Goal: Information Seeking & Learning: Learn about a topic

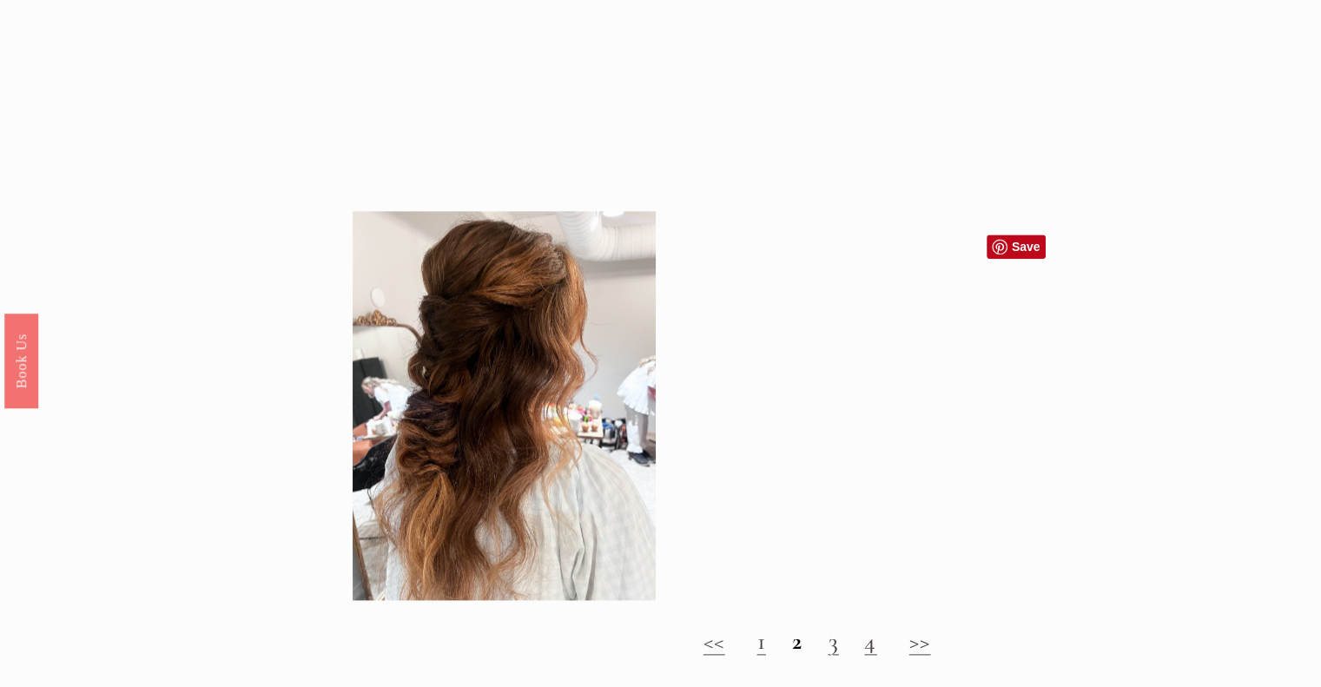
scroll to position [1911, 0]
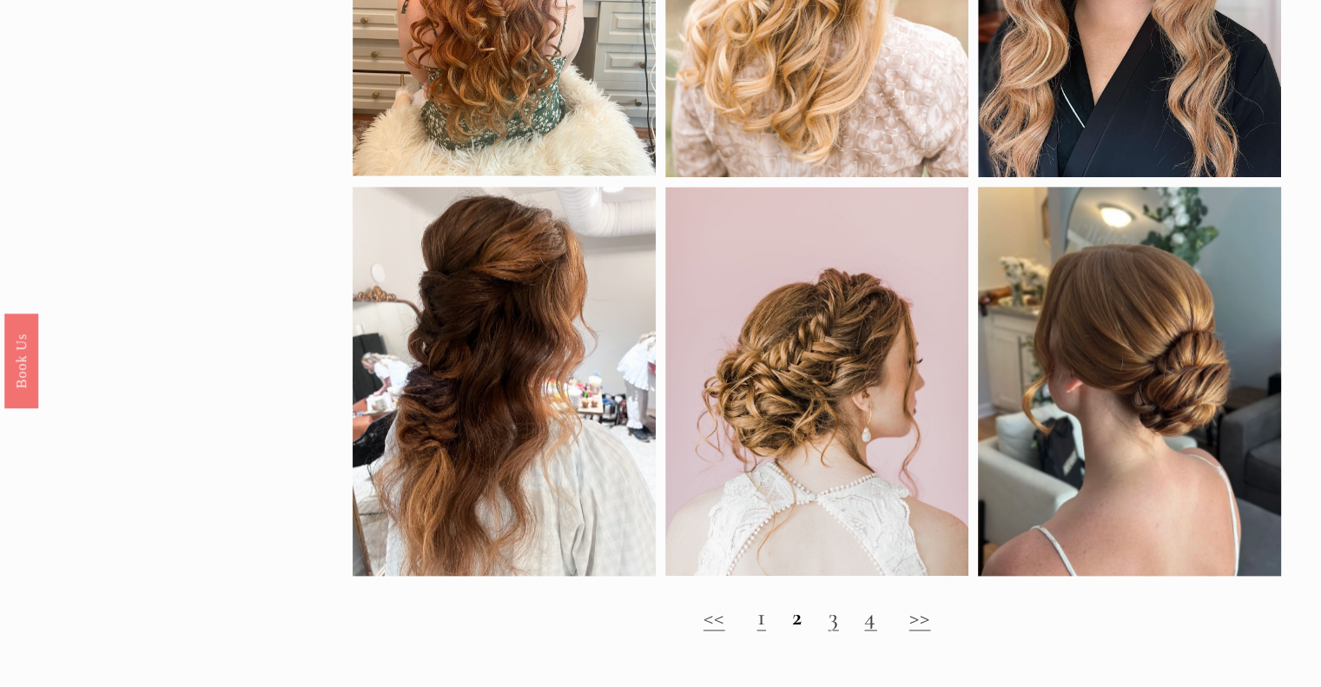
click at [830, 631] on link "3" at bounding box center [833, 617] width 10 height 30
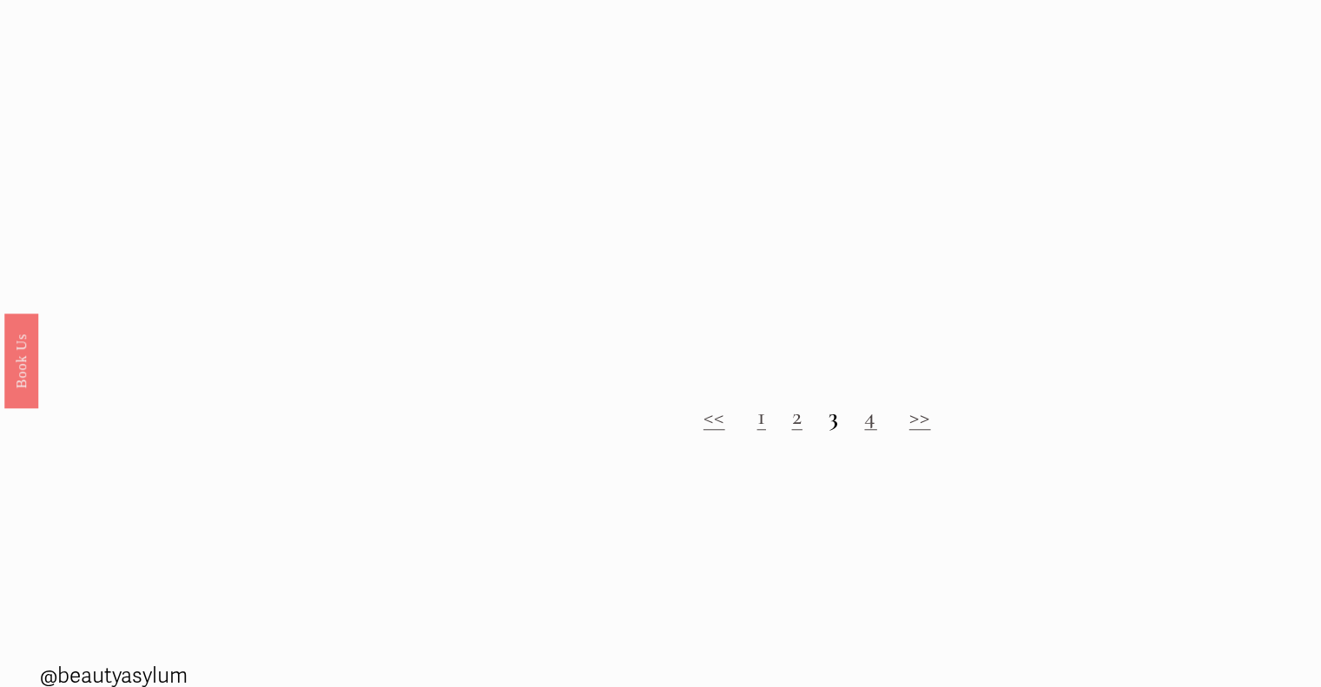
scroll to position [1390, 0]
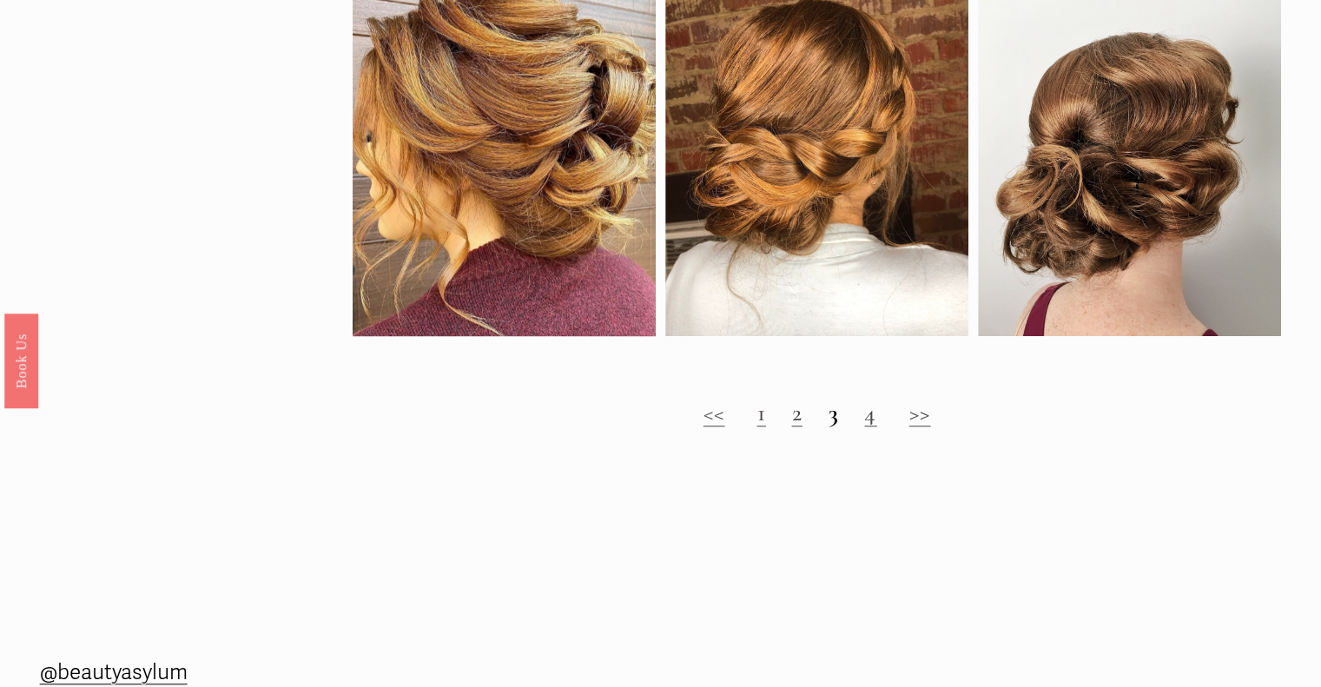
click at [872, 426] on link "4" at bounding box center [870, 413] width 12 height 30
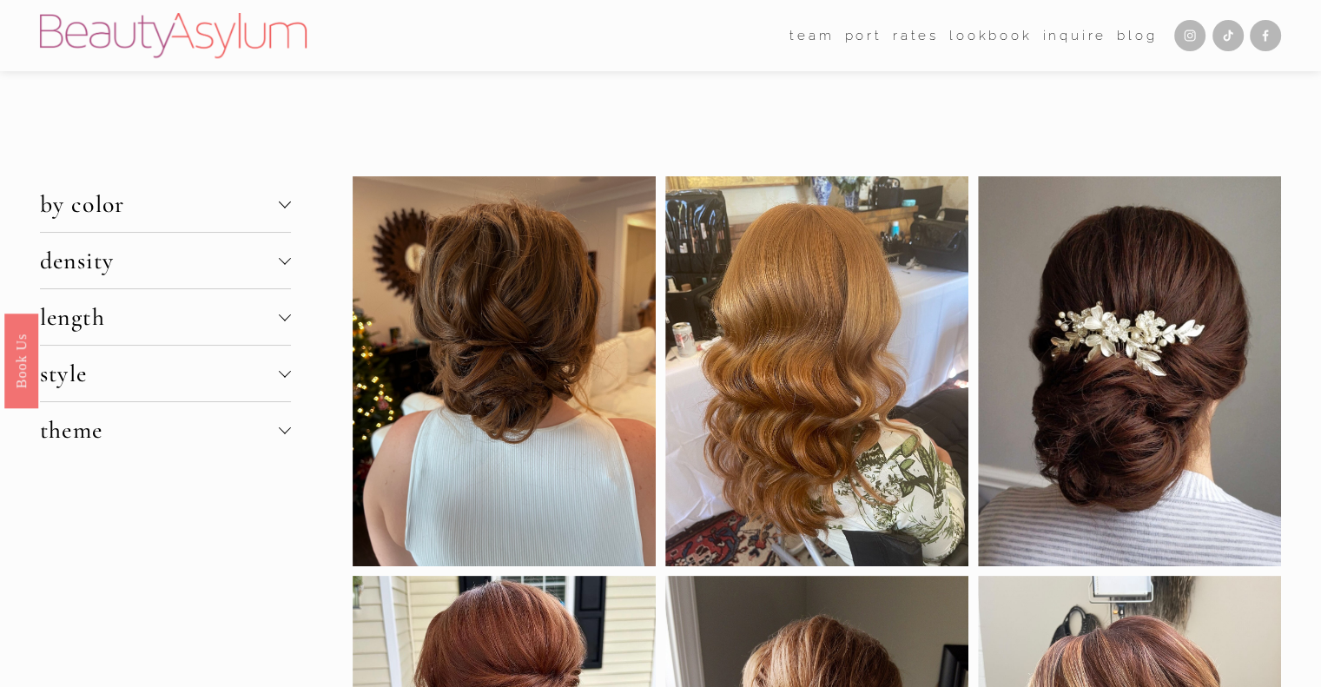
click at [285, 263] on div at bounding box center [285, 259] width 12 height 12
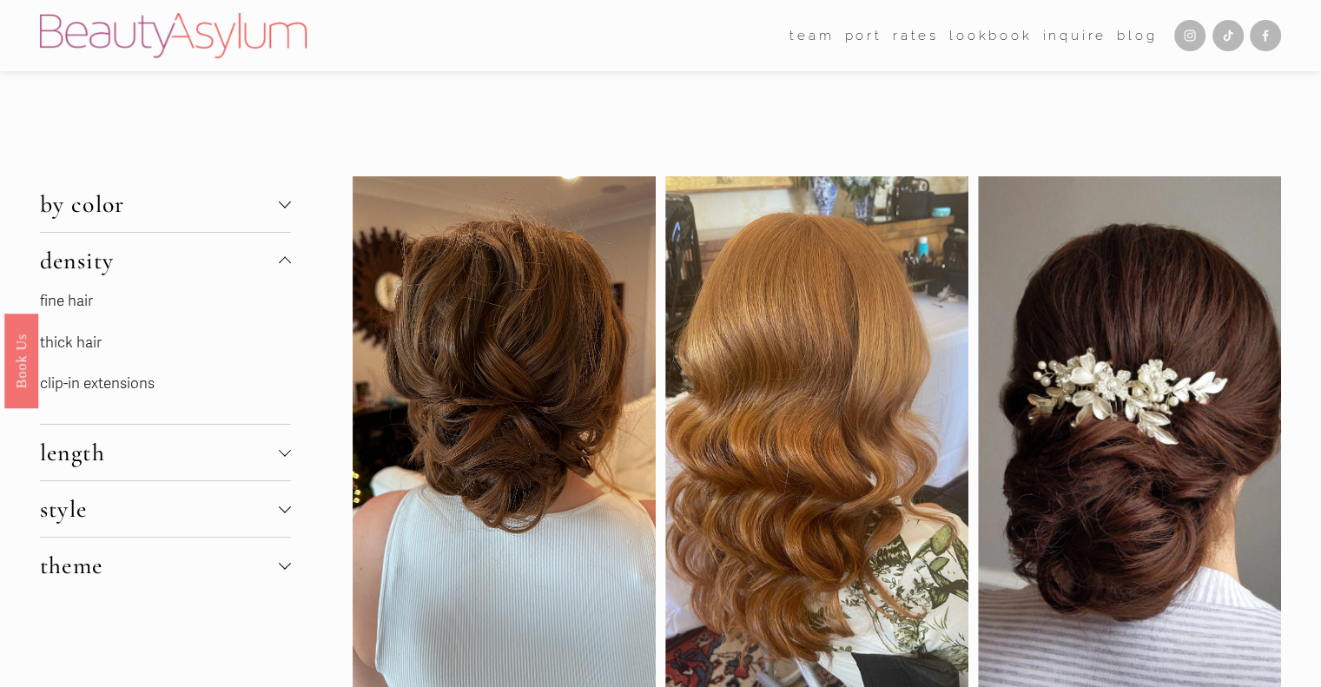
click at [82, 303] on link "fine hair" at bounding box center [66, 301] width 53 height 18
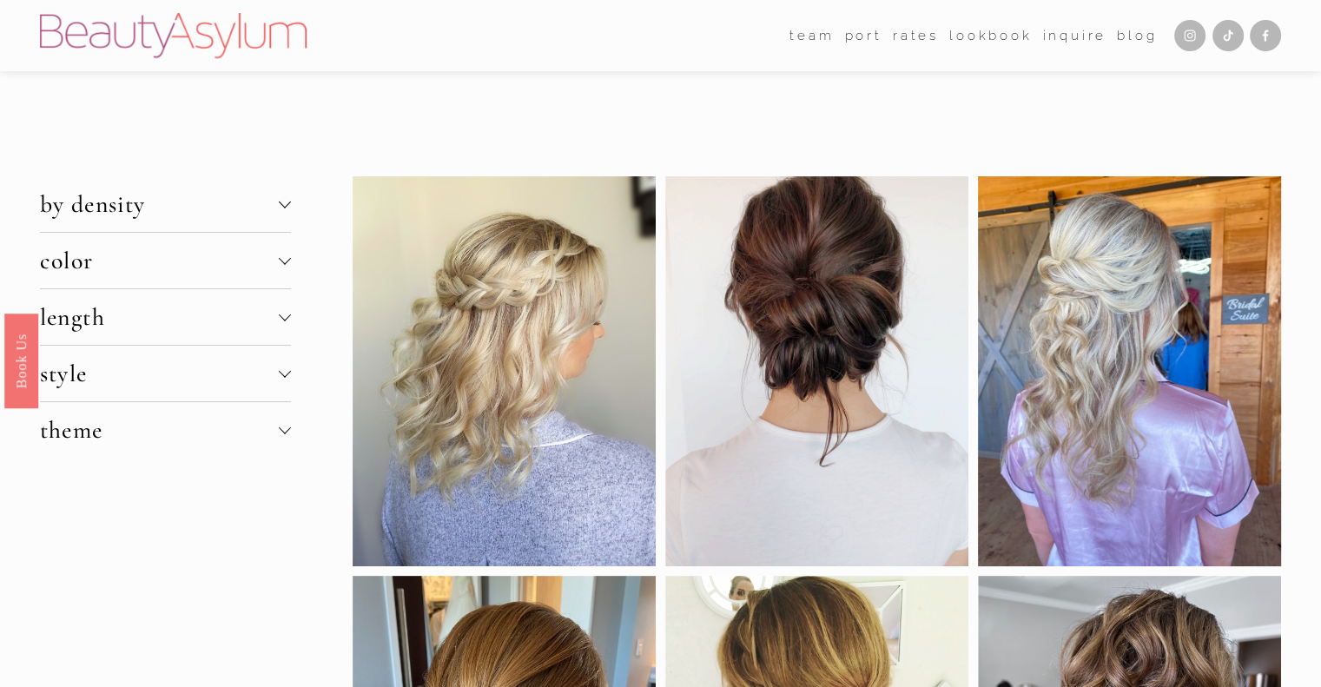
click at [288, 260] on div at bounding box center [285, 259] width 12 height 12
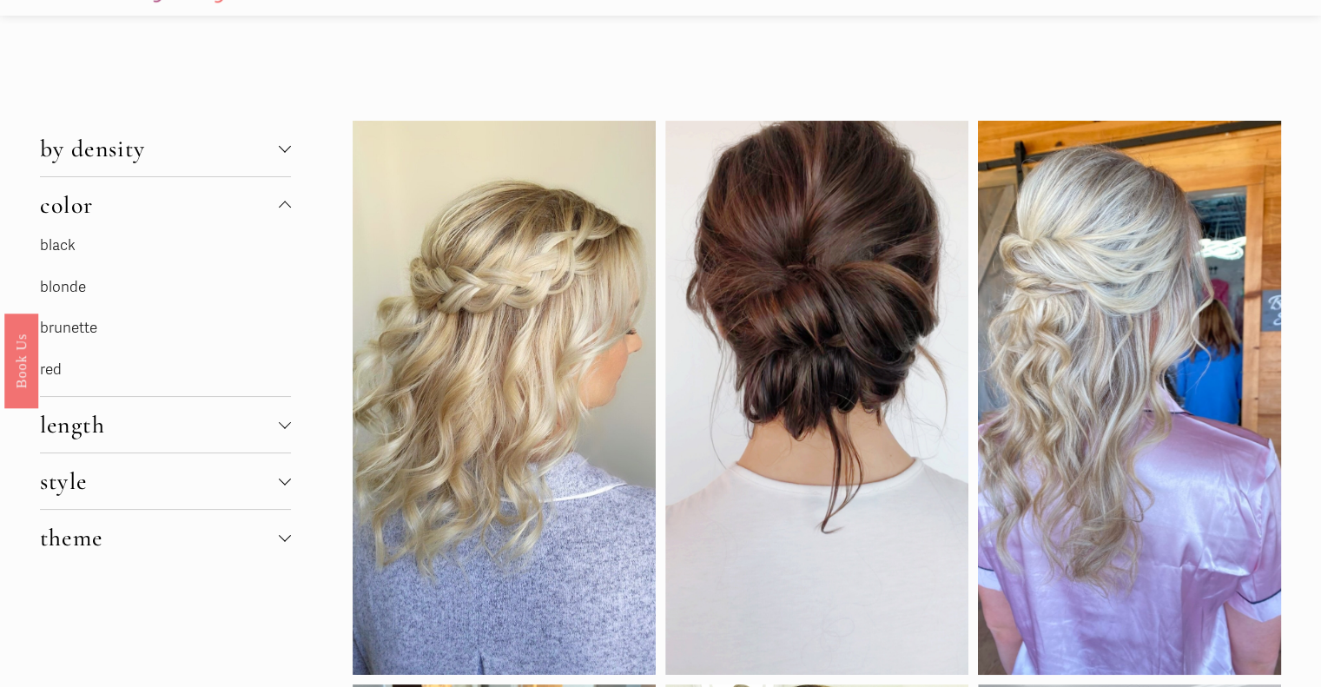
scroll to position [87, 0]
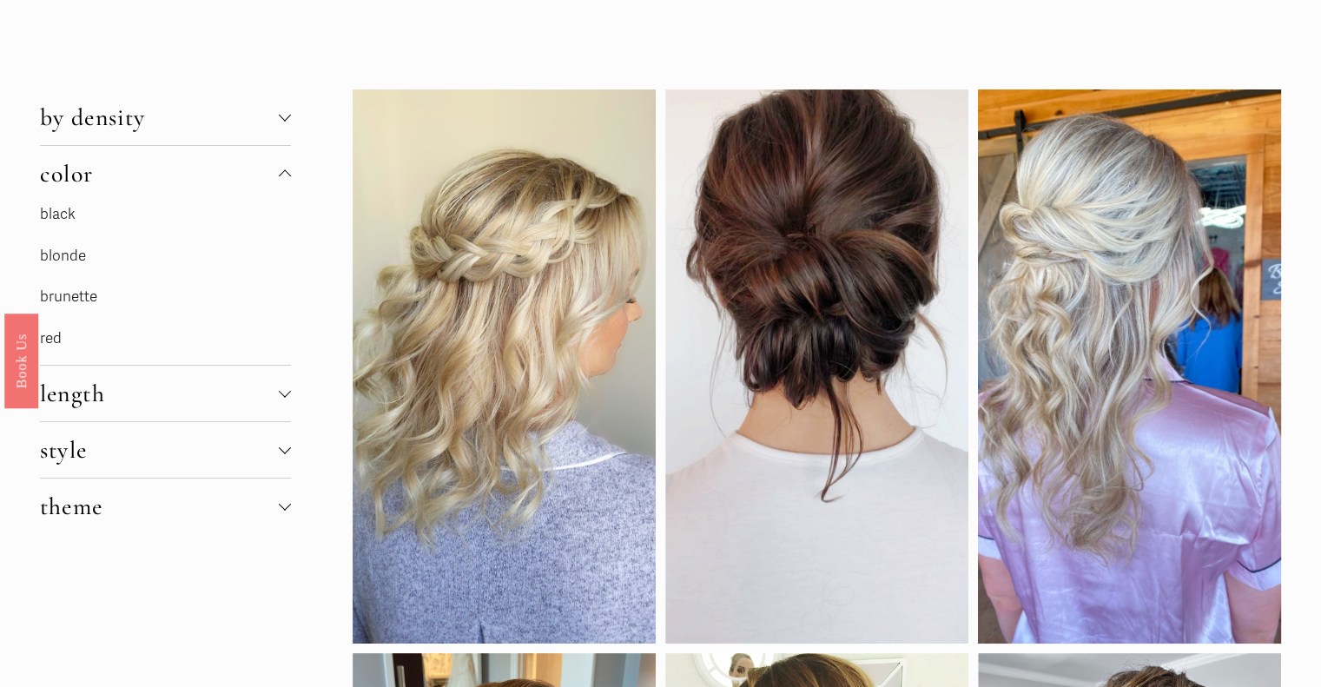
click at [288, 398] on div at bounding box center [285, 393] width 12 height 12
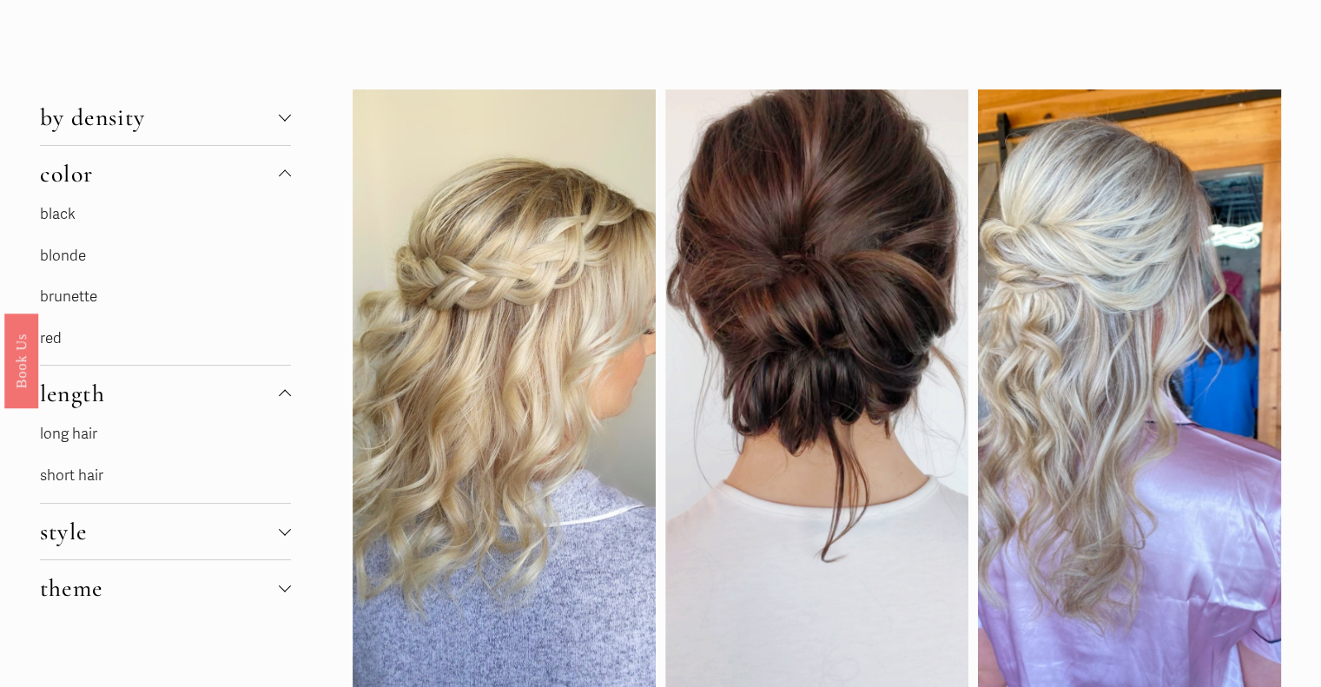
click at [288, 536] on div at bounding box center [285, 531] width 12 height 12
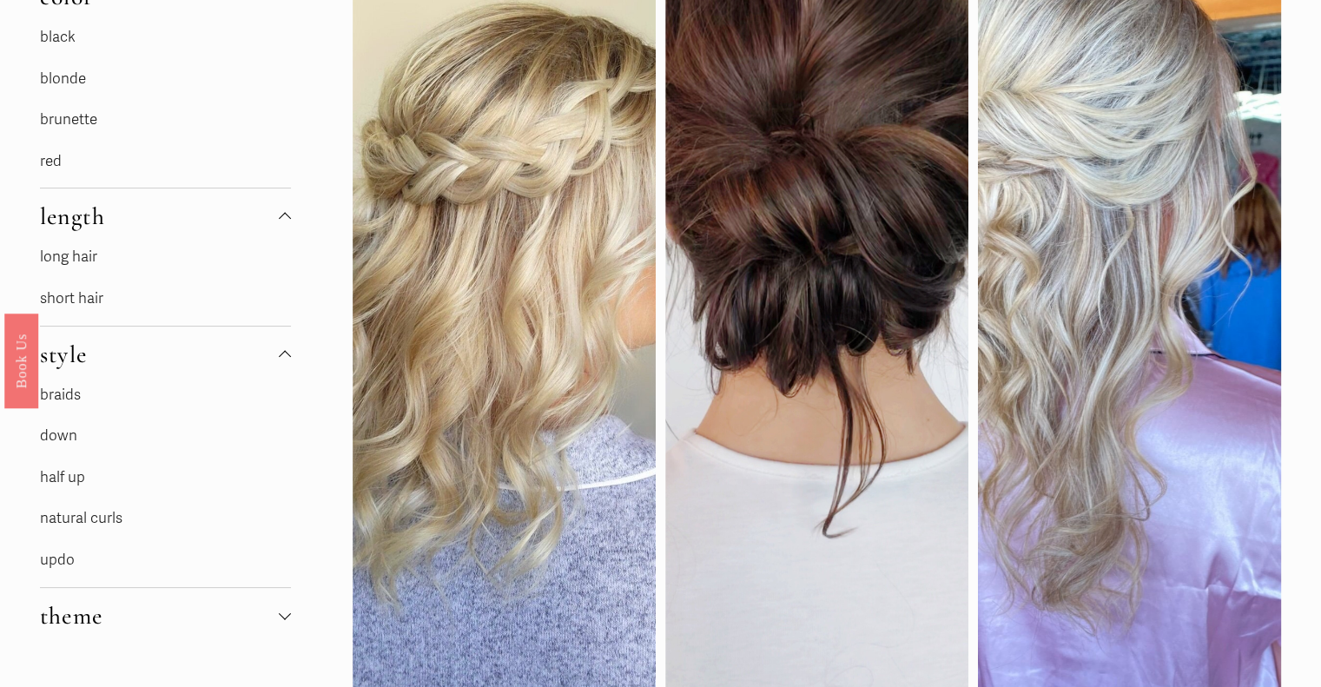
scroll to position [347, 0]
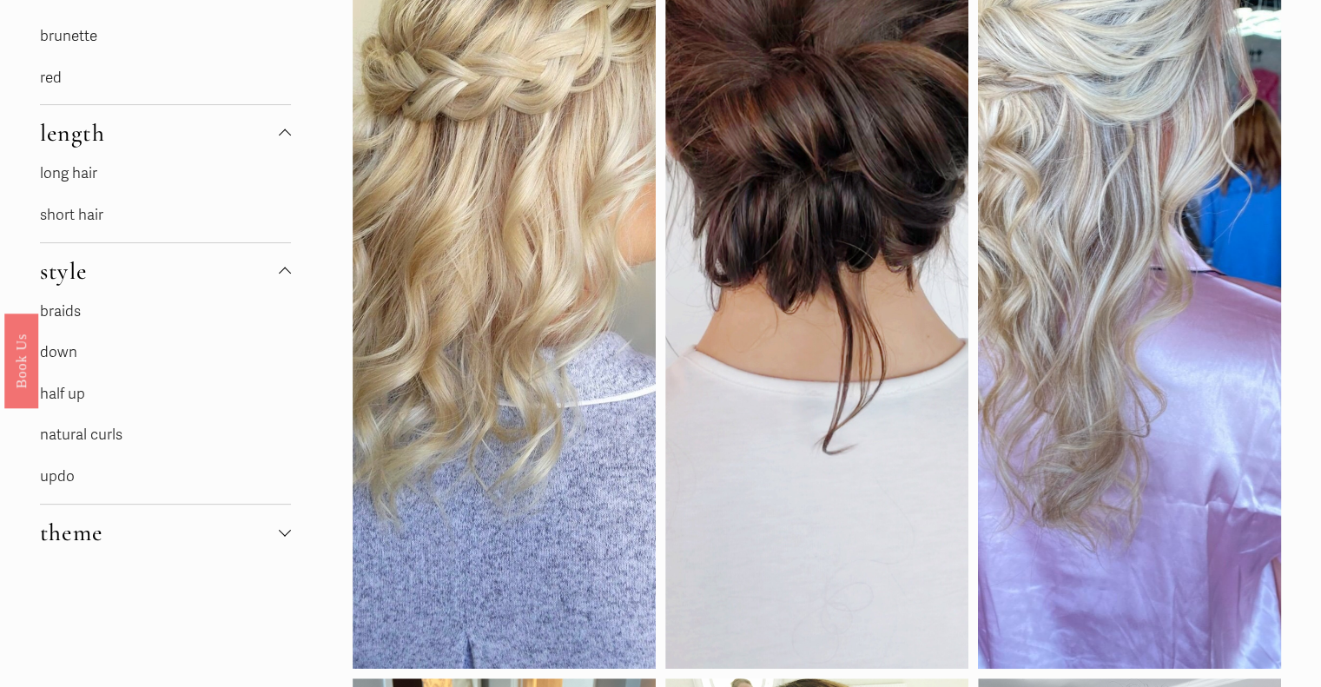
click at [69, 481] on link "updo" at bounding box center [57, 476] width 35 height 18
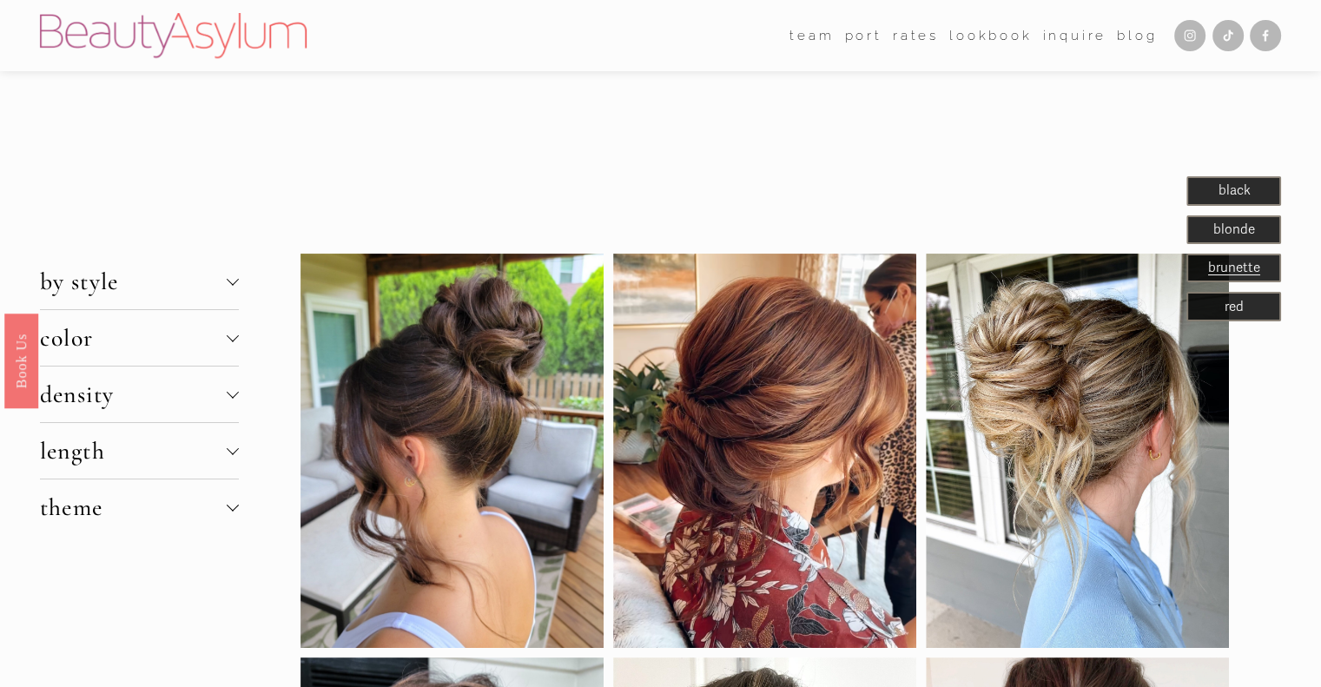
click at [236, 281] on div at bounding box center [233, 280] width 12 height 12
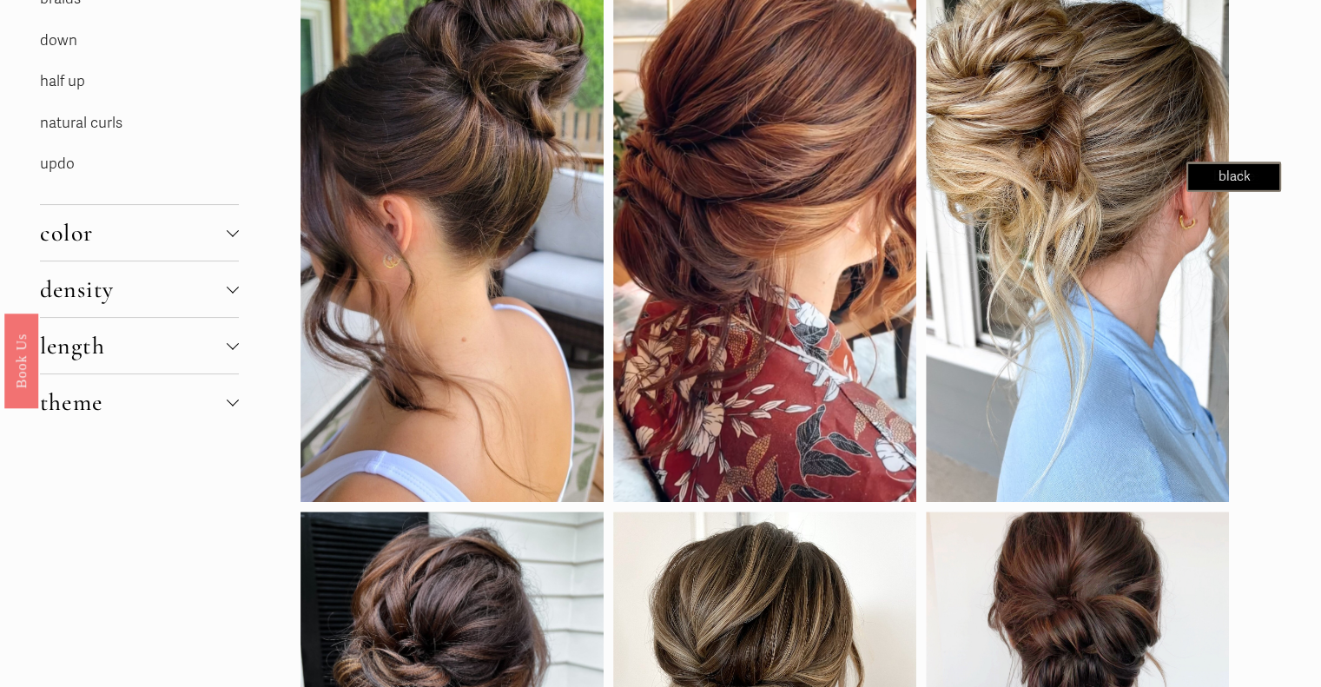
scroll to position [347, 0]
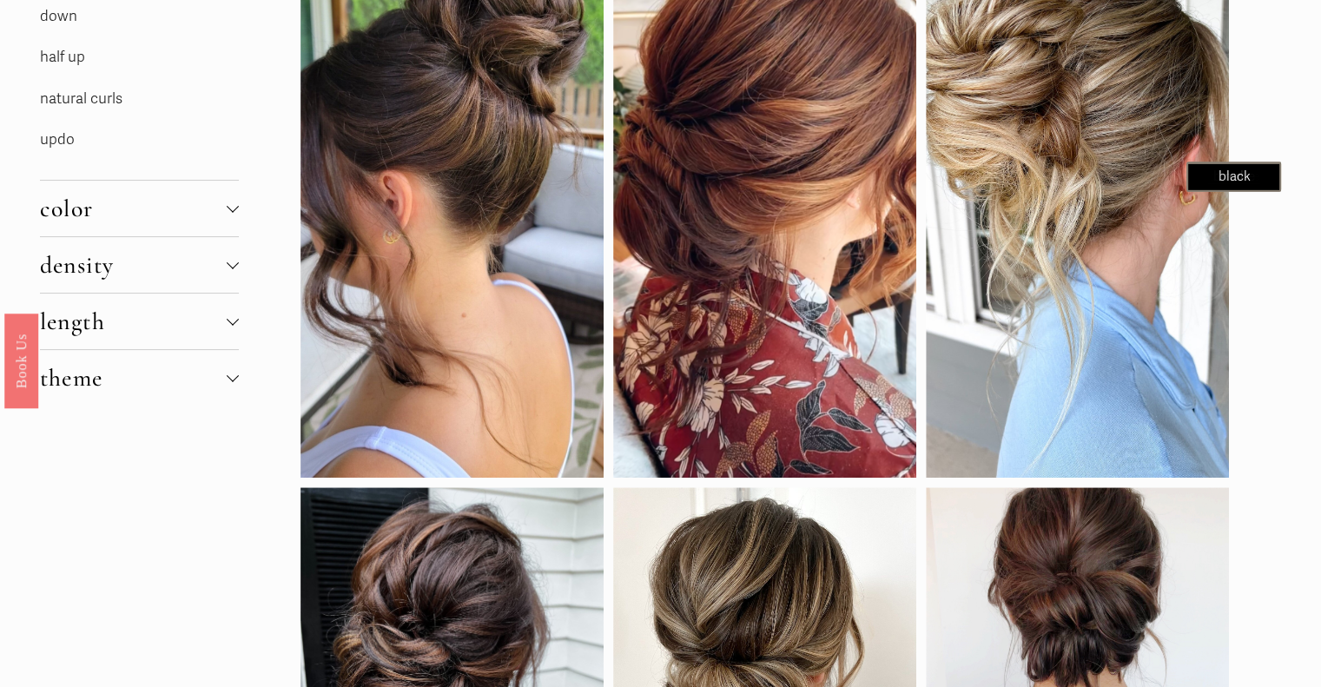
click at [236, 261] on div at bounding box center [233, 262] width 12 height 12
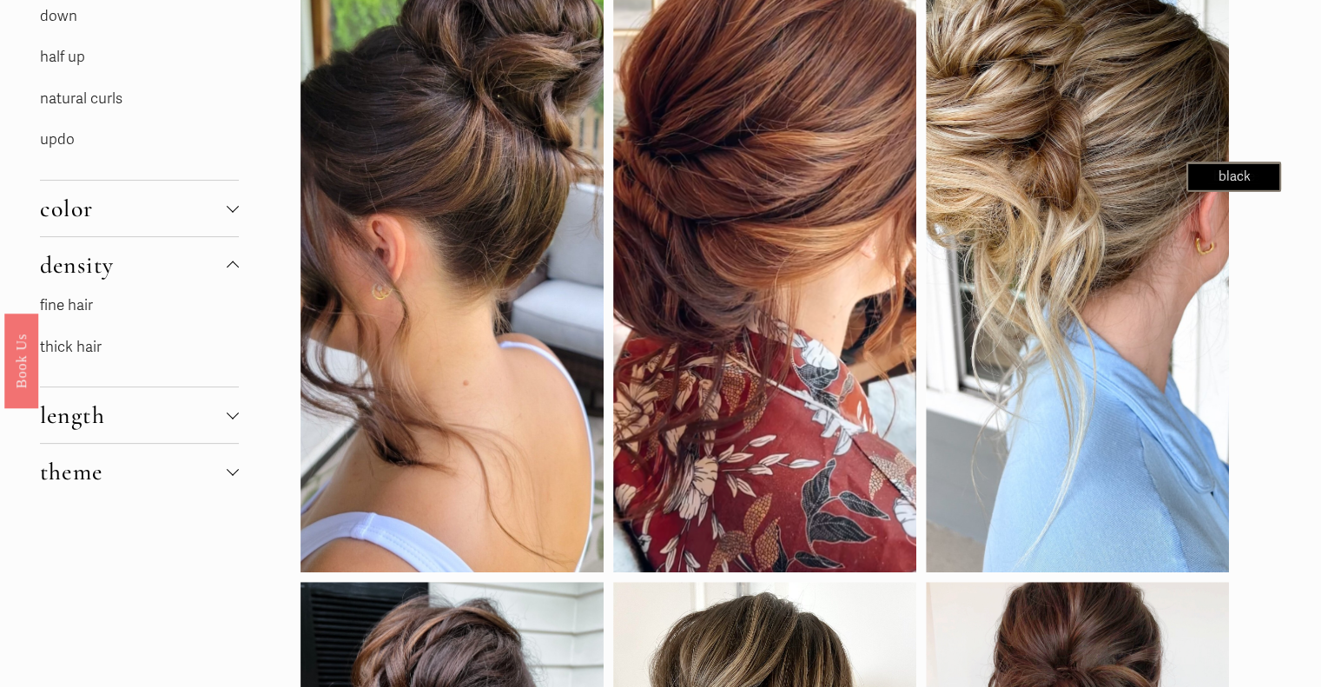
click at [182, 300] on p "fine hair" at bounding box center [139, 306] width 199 height 27
click at [94, 305] on p "fine hair" at bounding box center [139, 306] width 199 height 27
click at [229, 477] on button "theme" at bounding box center [139, 472] width 199 height 56
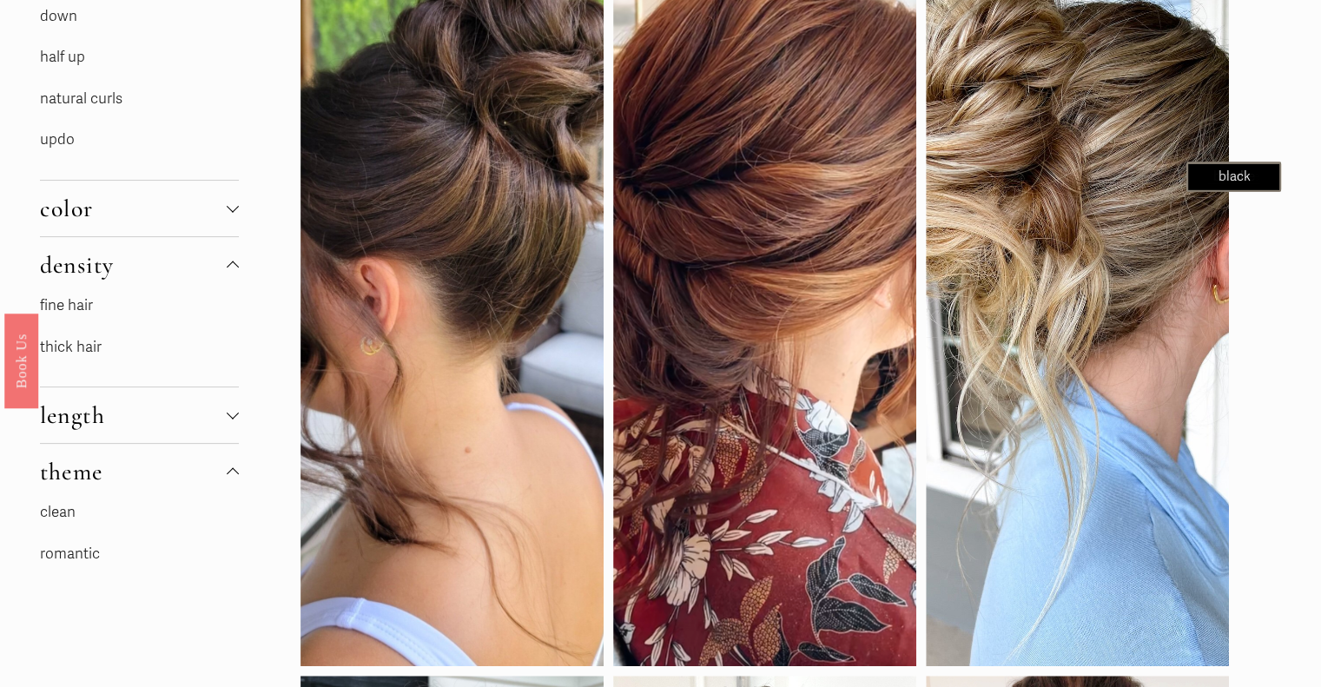
click at [228, 413] on div at bounding box center [233, 415] width 12 height 12
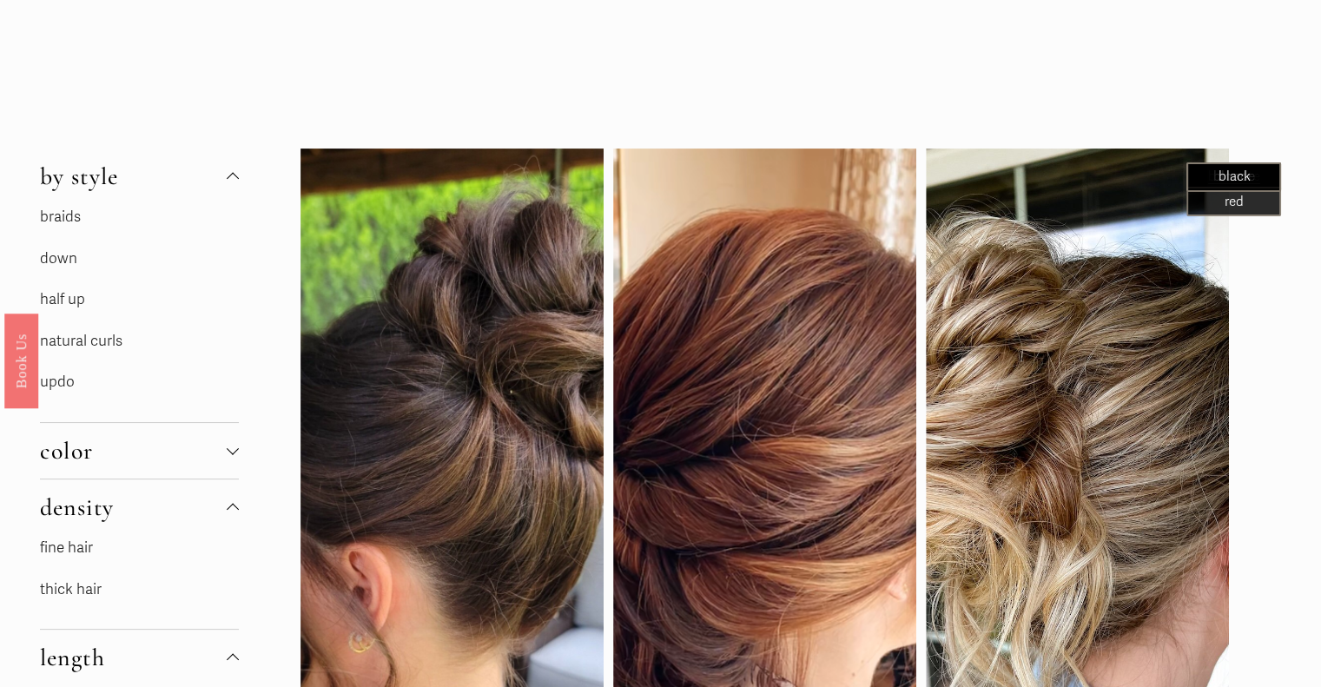
scroll to position [87, 0]
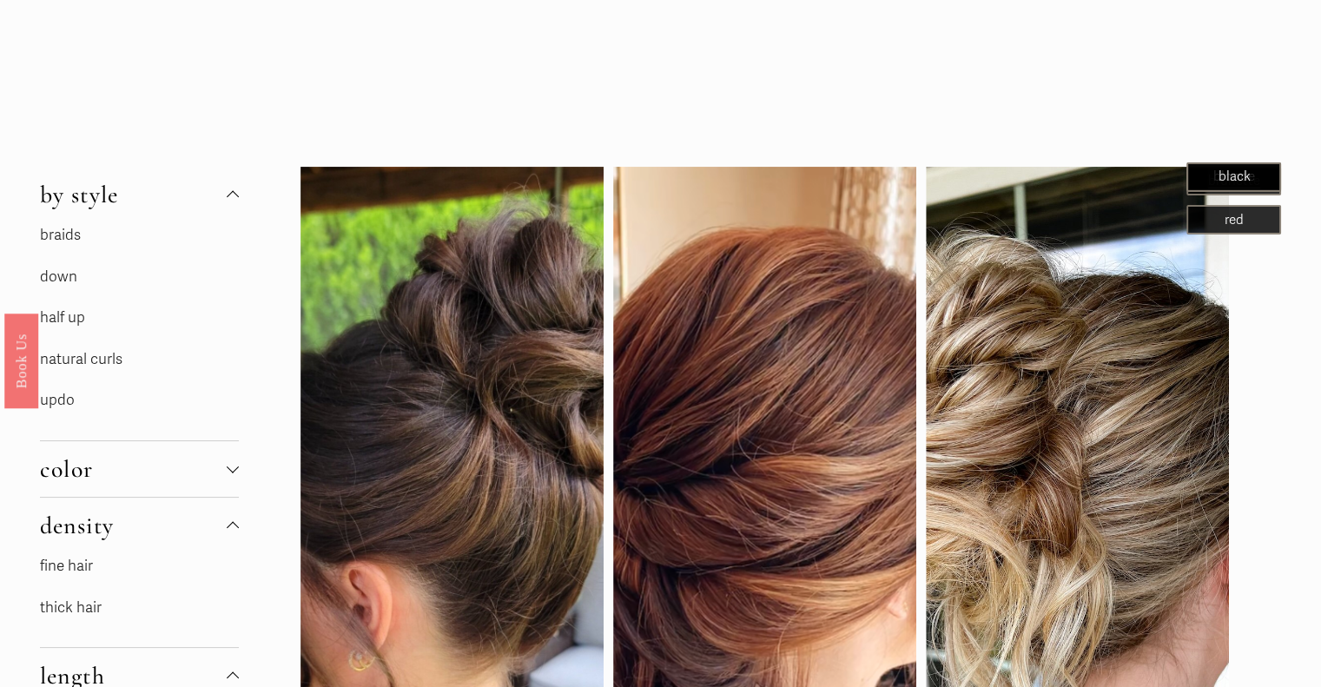
click at [236, 468] on div at bounding box center [233, 466] width 12 height 12
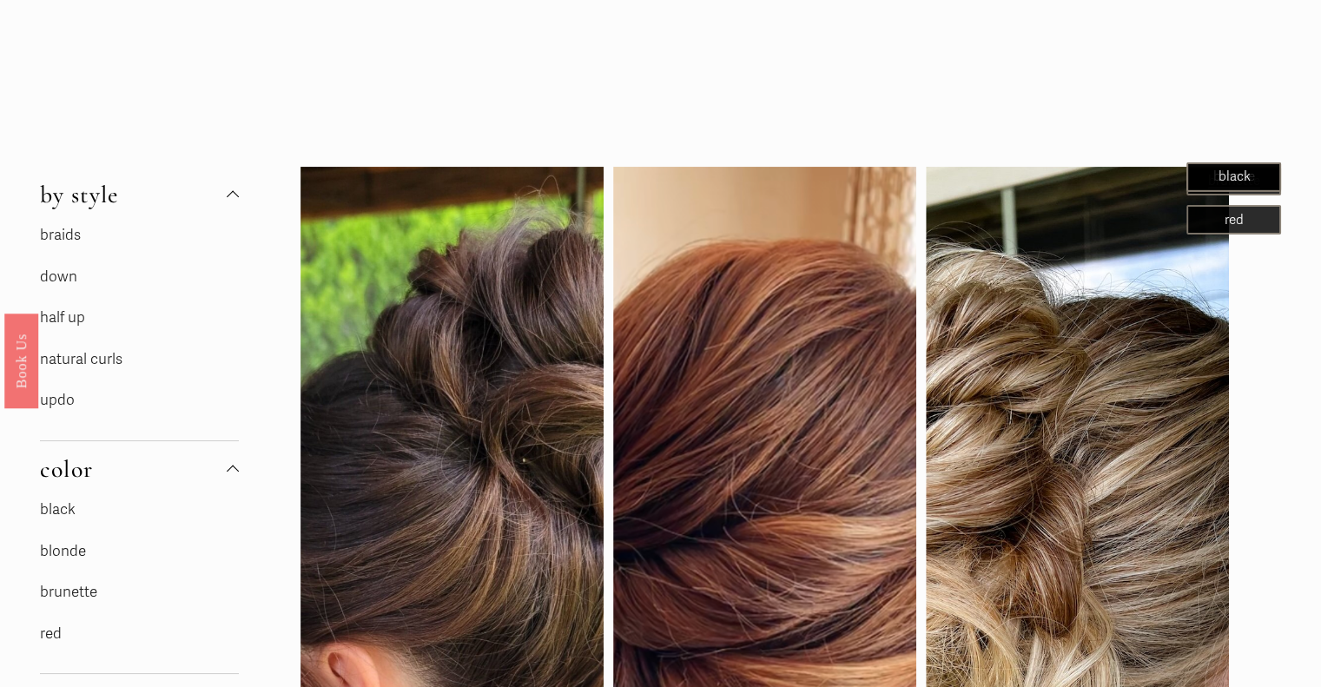
click at [236, 468] on div at bounding box center [233, 471] width 12 height 12
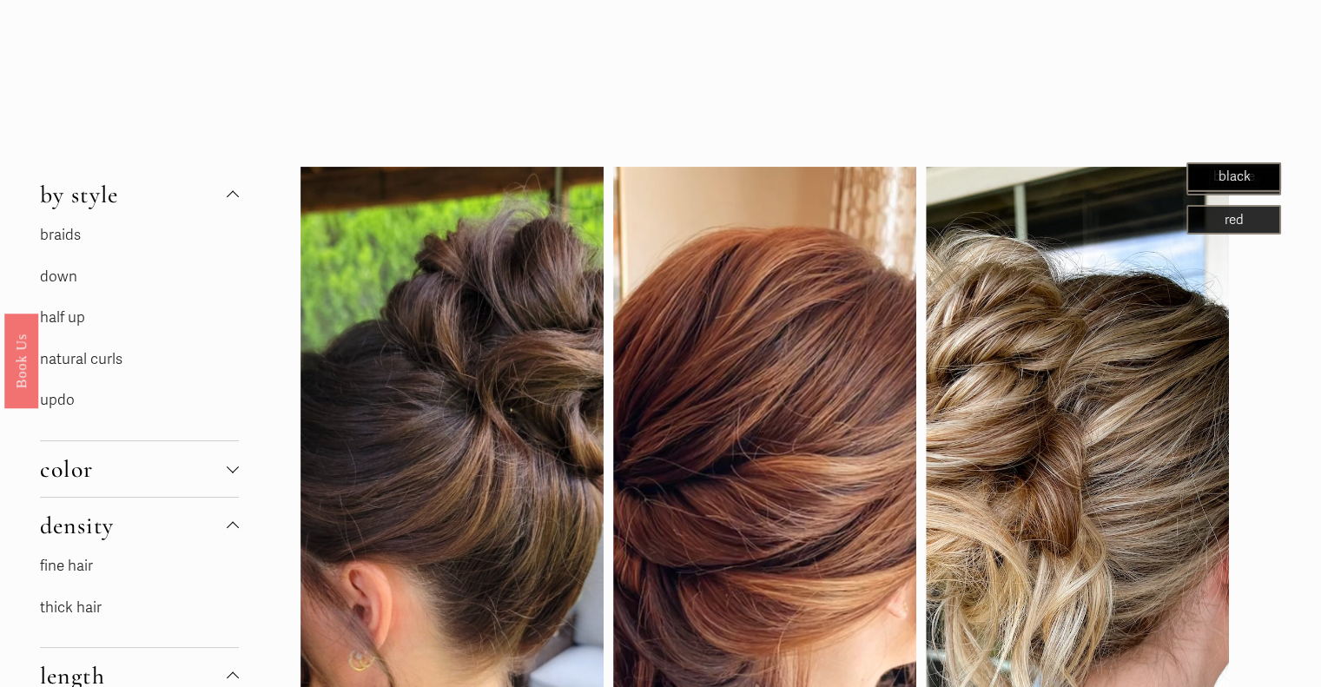
click at [227, 200] on button "by style" at bounding box center [139, 195] width 199 height 56
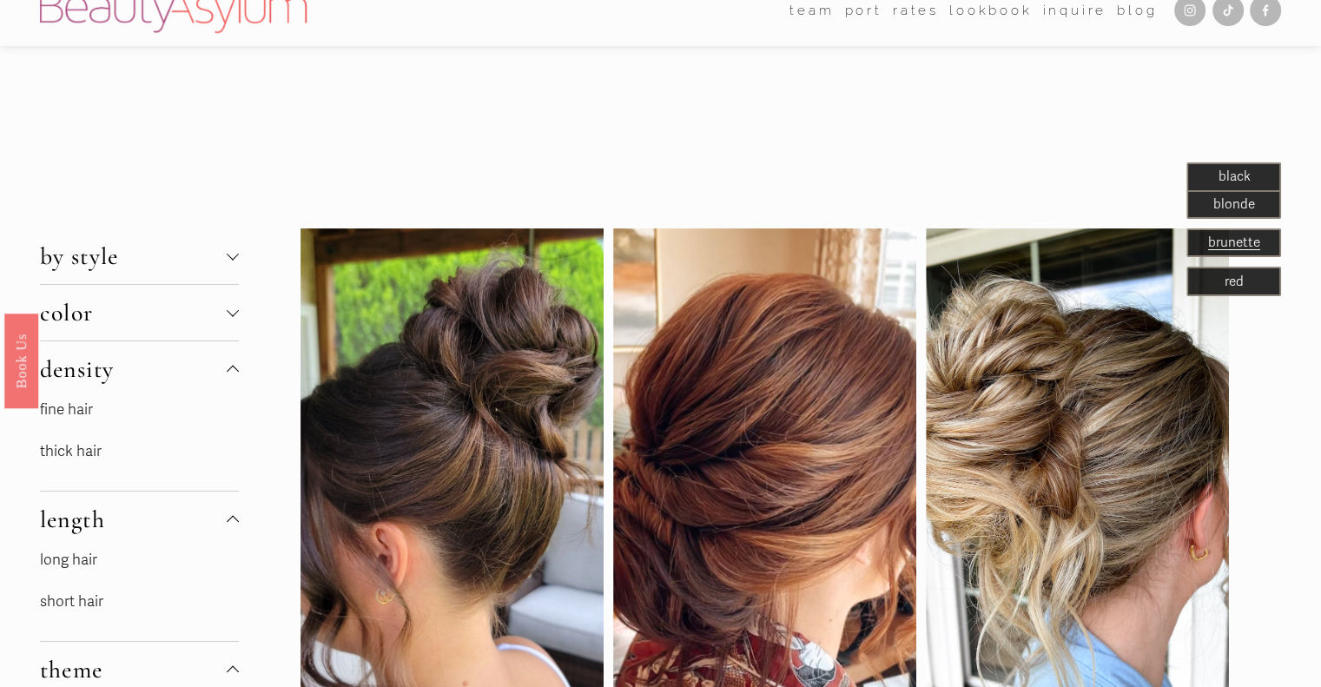
scroll to position [0, 0]
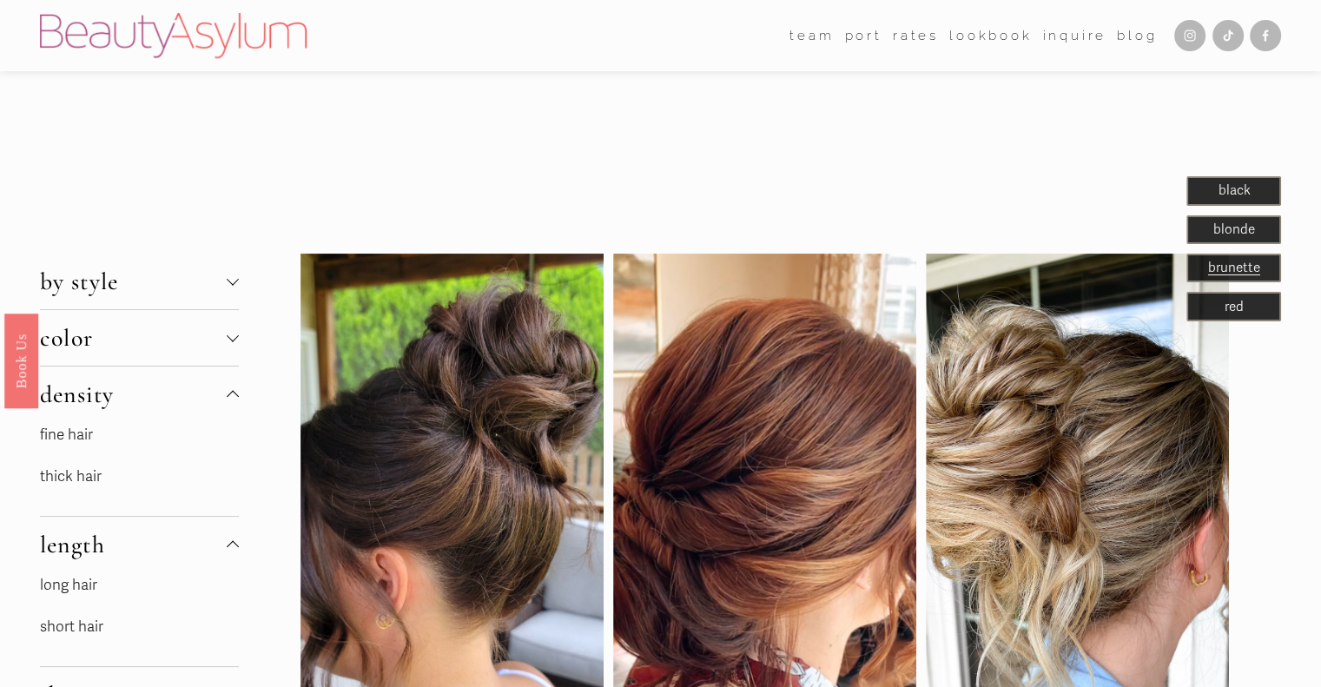
click at [237, 281] on div at bounding box center [233, 281] width 12 height 12
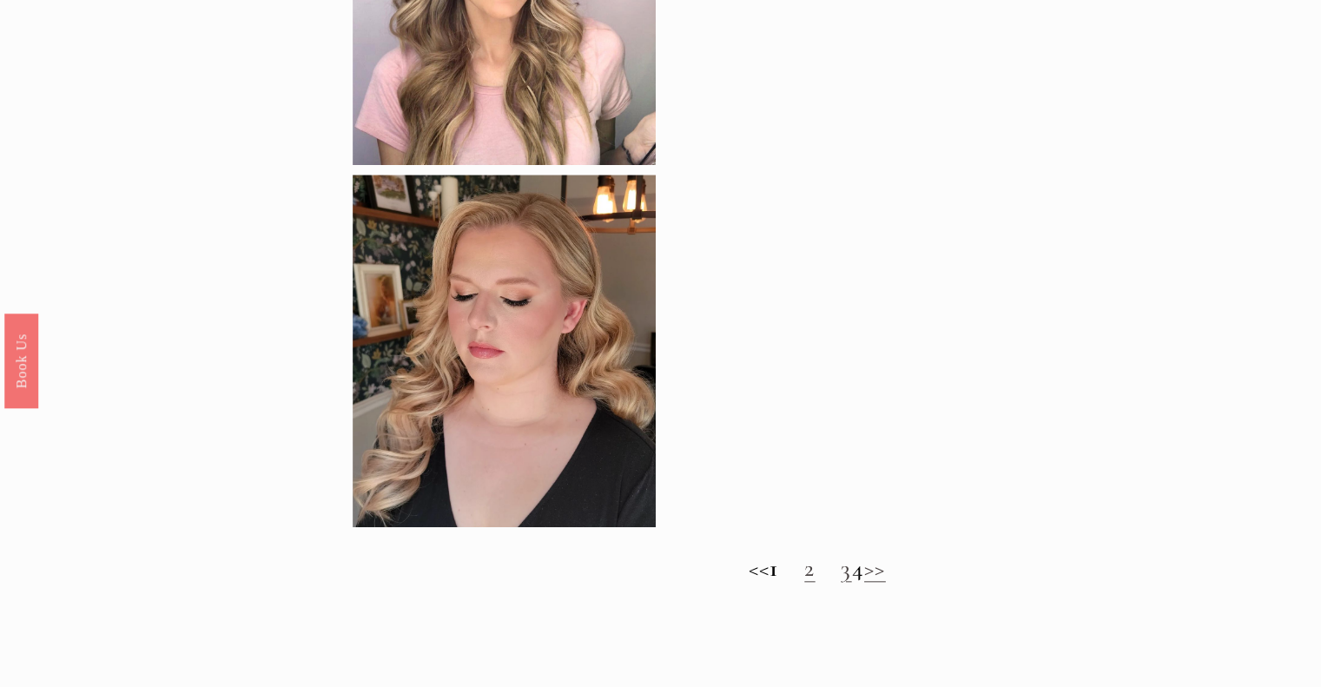
scroll to position [1563, 0]
